Goal: Task Accomplishment & Management: Manage account settings

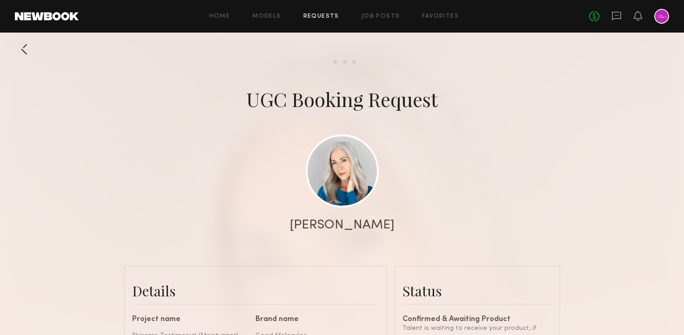
click at [321, 20] on div "Home Models Requests Job Posts Favorites Sign Out No fees up to $5,000" at bounding box center [374, 16] width 591 height 15
click at [316, 12] on div "Home Models Requests Job Posts Favorites Sign Out No fees up to $5,000" at bounding box center [374, 16] width 591 height 15
click at [316, 17] on link "Requests" at bounding box center [321, 16] width 36 height 6
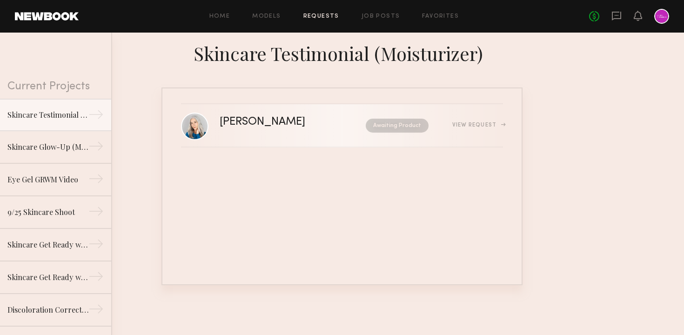
click at [277, 132] on div "[PERSON_NAME] Awaiting Product View Request" at bounding box center [361, 126] width 283 height 18
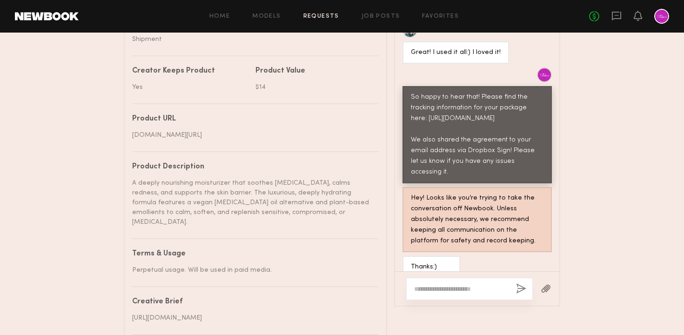
scroll to position [535, 0]
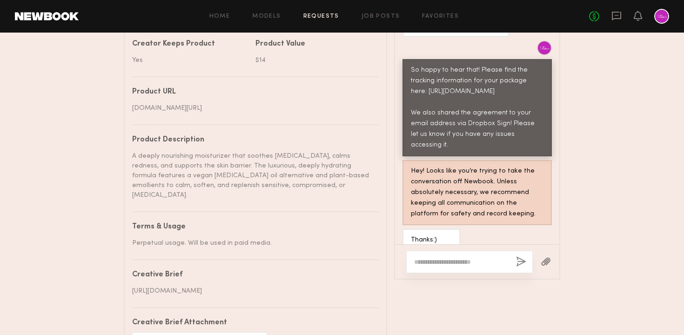
click at [324, 15] on link "Requests" at bounding box center [321, 16] width 36 height 6
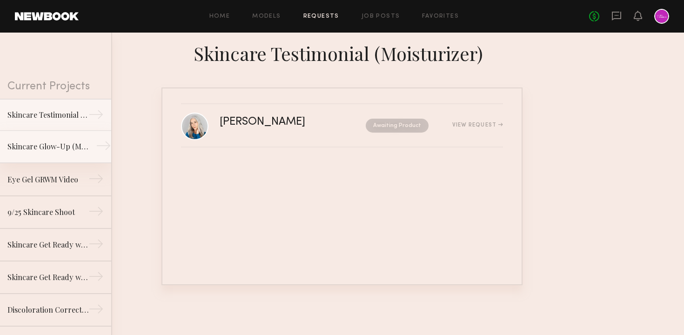
click at [70, 145] on div "Skincare Glow-Up (Moisturizer)" at bounding box center [47, 146] width 81 height 11
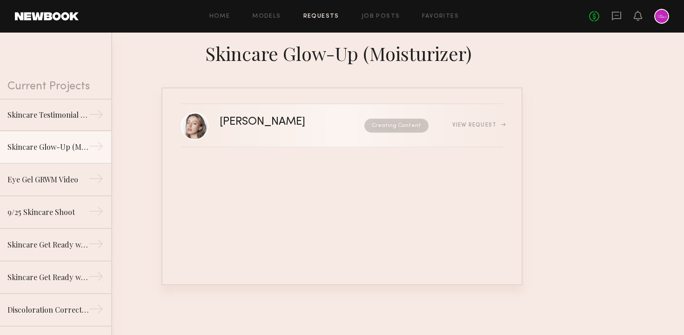
click at [285, 137] on link "[PERSON_NAME] Creating Content View Request" at bounding box center [342, 125] width 322 height 43
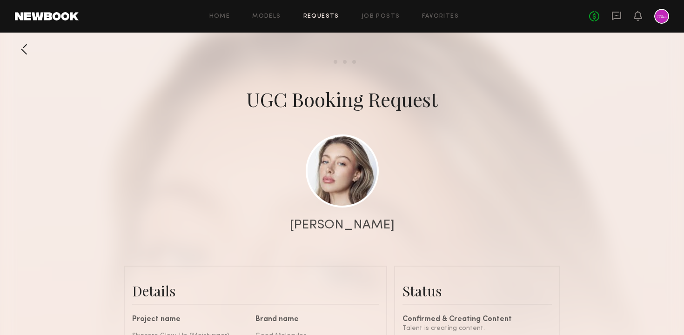
click at [320, 20] on div "Home Models Requests Job Posts Favorites Sign Out No fees up to $5,000" at bounding box center [374, 16] width 591 height 15
click at [317, 16] on link "Requests" at bounding box center [321, 16] width 36 height 6
